Goal: Task Accomplishment & Management: Manage account settings

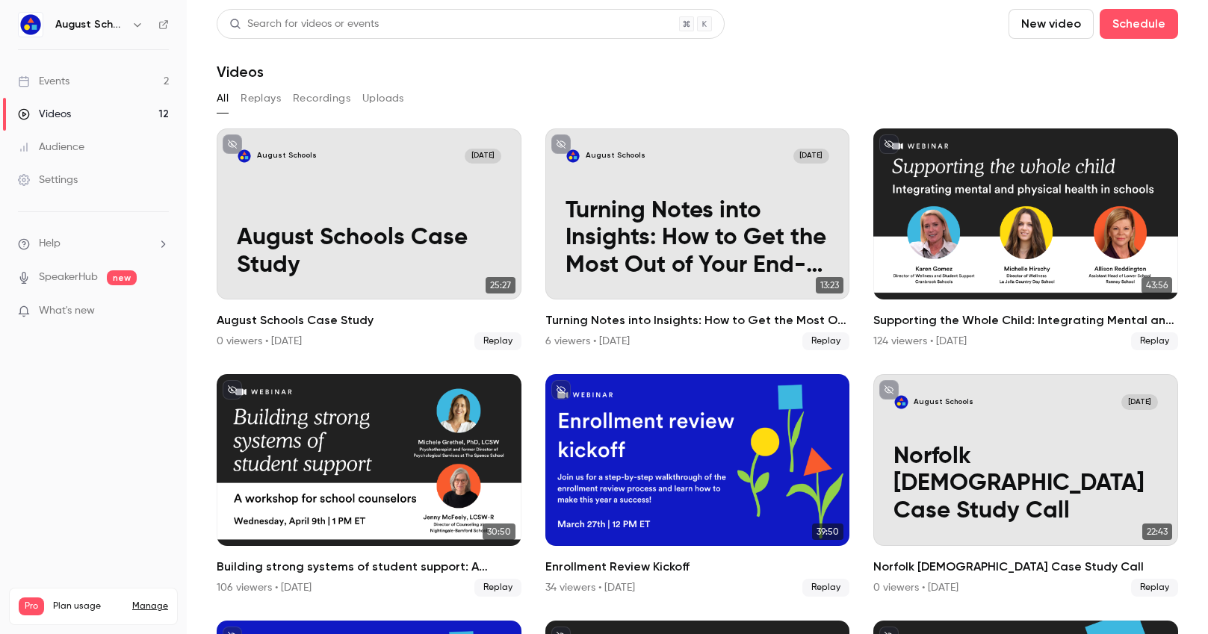
click at [105, 82] on link "Events 2" at bounding box center [93, 81] width 187 height 33
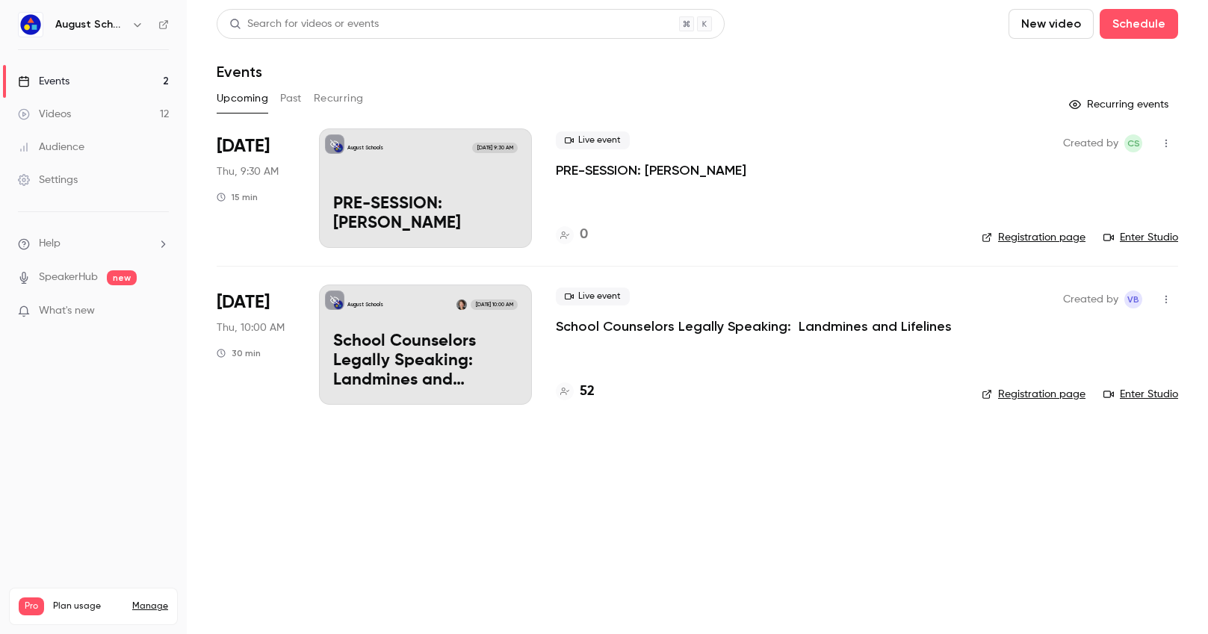
click at [720, 333] on p "School Counselors Legally Speaking: Landmines and Lifelines" at bounding box center [754, 327] width 396 height 18
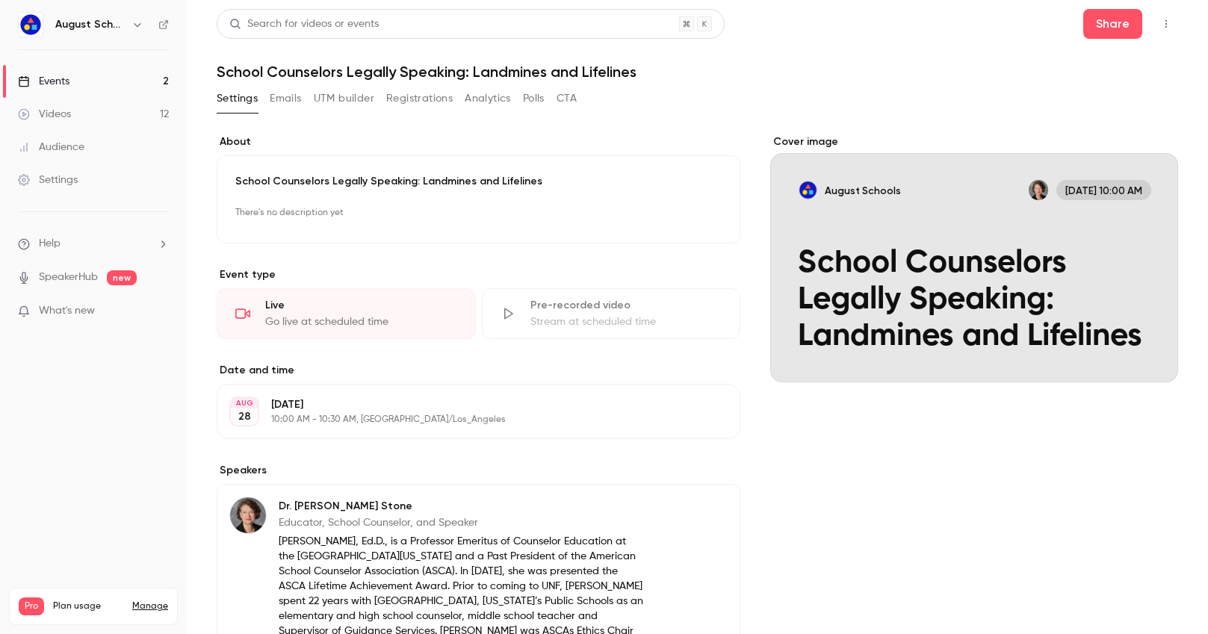
click at [421, 96] on button "Registrations" at bounding box center [419, 99] width 66 height 24
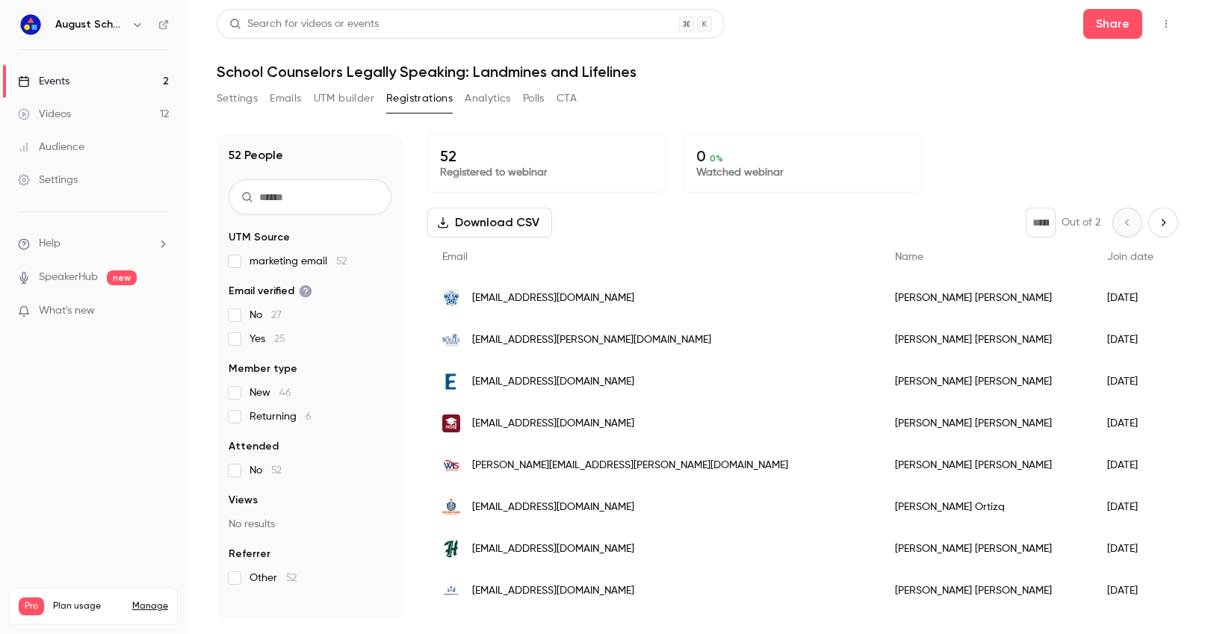
click at [876, 83] on div "Search for videos or events Share School Counselors Legally Speaking: Landmines…" at bounding box center [697, 314] width 961 height 610
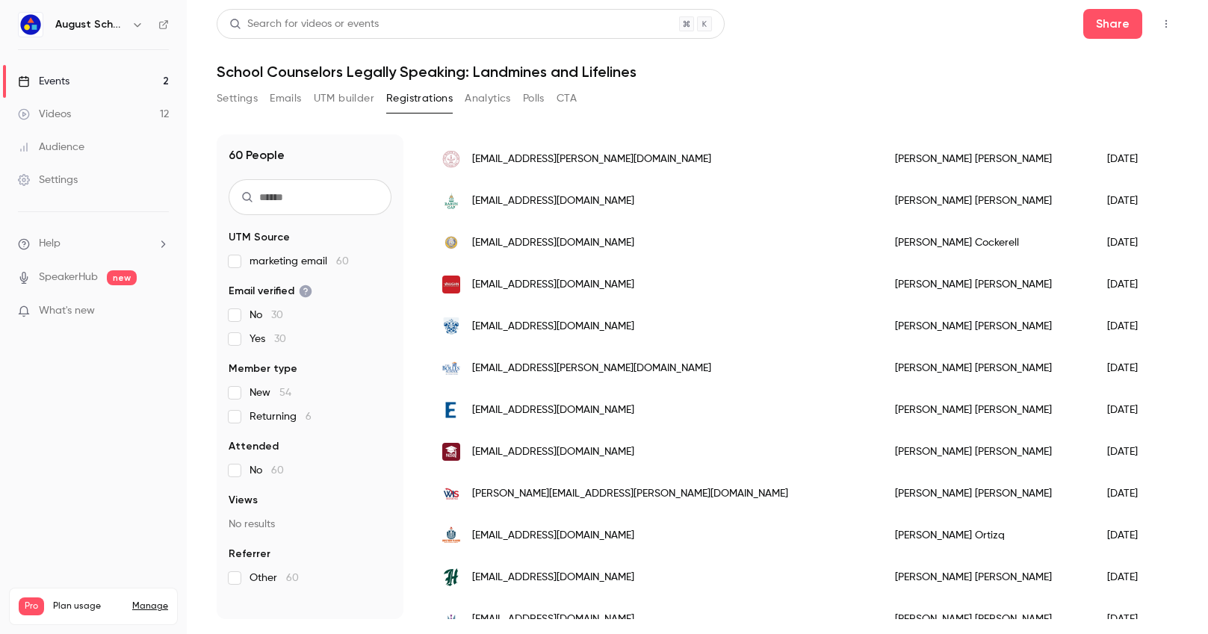
scroll to position [310, 0]
